Goal: Task Accomplishment & Management: Use online tool/utility

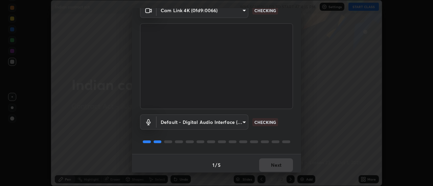
scroll to position [36, 0]
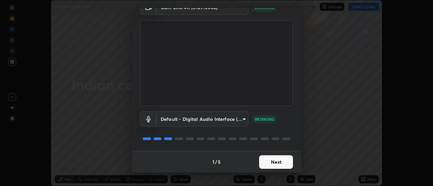
click at [285, 162] on button "Next" at bounding box center [276, 163] width 34 height 14
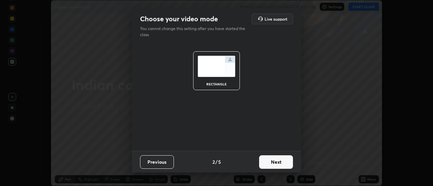
click at [285, 162] on button "Next" at bounding box center [276, 163] width 34 height 14
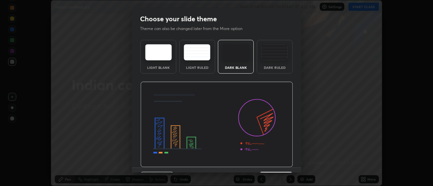
scroll to position [17, 0]
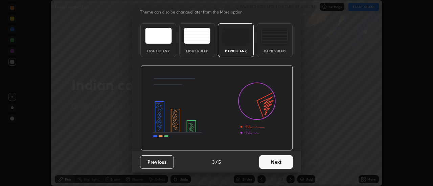
click at [288, 161] on button "Next" at bounding box center [276, 163] width 34 height 14
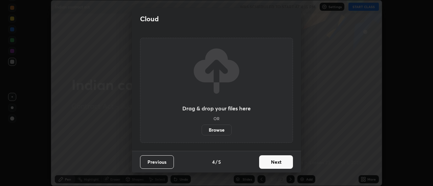
scroll to position [0, 0]
click at [288, 162] on button "Next" at bounding box center [276, 163] width 34 height 14
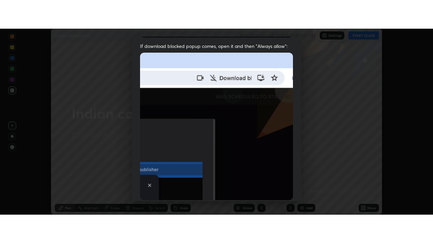
scroll to position [173, 0]
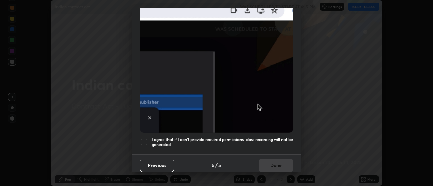
click at [286, 138] on h5 "I agree that if I don't provide required permissions, class recording will not …" at bounding box center [222, 142] width 141 height 10
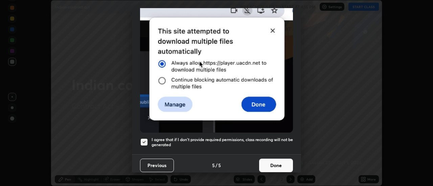
click at [286, 163] on button "Done" at bounding box center [276, 166] width 34 height 14
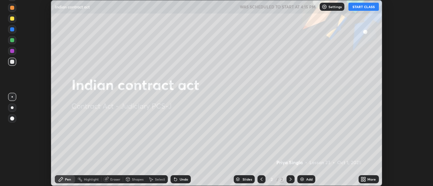
click at [363, 177] on icon at bounding box center [363, 179] width 5 height 5
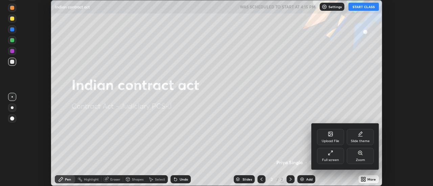
click at [370, 139] on div "Slide theme" at bounding box center [360, 137] width 27 height 16
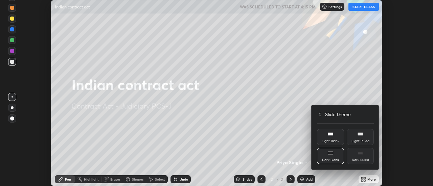
click at [335, 137] on div "Light Blank" at bounding box center [330, 137] width 27 height 16
click at [310, 179] on div at bounding box center [216, 93] width 433 height 186
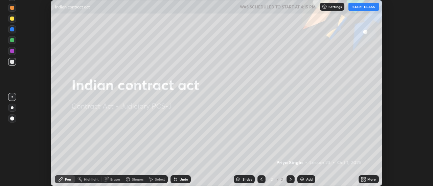
click at [309, 178] on div "Upload File Slide theme Full screen Zoom Slide theme Light Blank Light Ruled Da…" at bounding box center [216, 93] width 433 height 186
click at [364, 8] on button "START CLASS" at bounding box center [363, 7] width 30 height 8
click at [310, 181] on div "Add" at bounding box center [309, 179] width 6 height 3
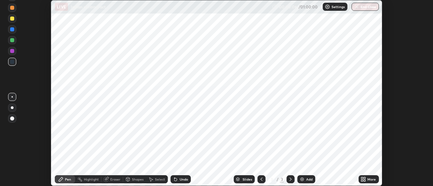
scroll to position [243, 433]
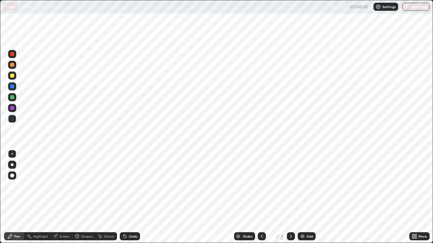
click at [13, 165] on div at bounding box center [12, 165] width 8 height 8
click at [306, 186] on div "Add" at bounding box center [307, 237] width 18 height 8
click at [307, 186] on div "Add" at bounding box center [309, 236] width 6 height 3
click at [258, 186] on div at bounding box center [262, 237] width 8 height 8
click at [312, 186] on div "Add" at bounding box center [309, 236] width 6 height 3
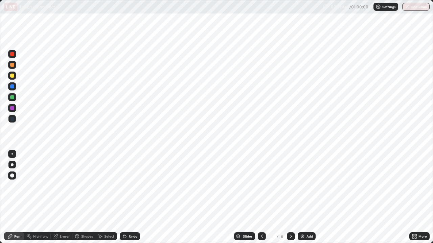
click at [304, 186] on div "Add" at bounding box center [307, 237] width 18 height 8
click at [307, 186] on div "Add" at bounding box center [309, 236] width 6 height 3
click at [308, 186] on div "Add" at bounding box center [309, 236] width 6 height 3
click at [290, 186] on icon at bounding box center [291, 236] width 2 height 3
click at [261, 186] on icon at bounding box center [261, 236] width 5 height 5
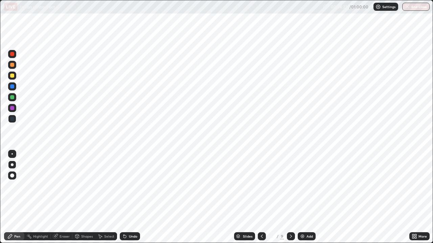
click at [261, 186] on icon at bounding box center [261, 236] width 5 height 5
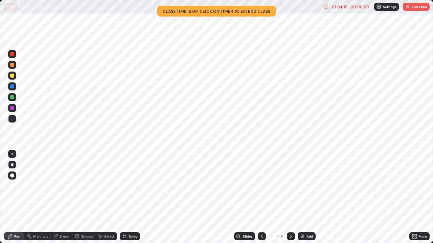
click at [415, 7] on button "End Class" at bounding box center [416, 7] width 27 height 8
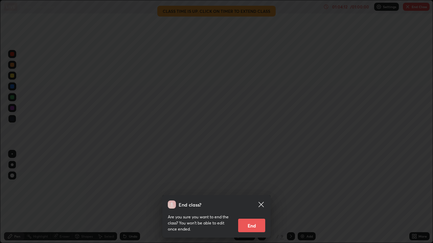
click at [256, 186] on button "End" at bounding box center [251, 226] width 27 height 14
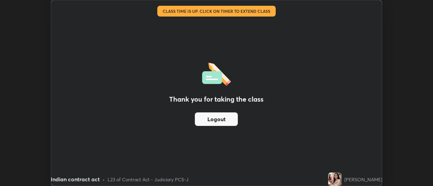
scroll to position [33633, 33387]
